Goal: Information Seeking & Learning: Learn about a topic

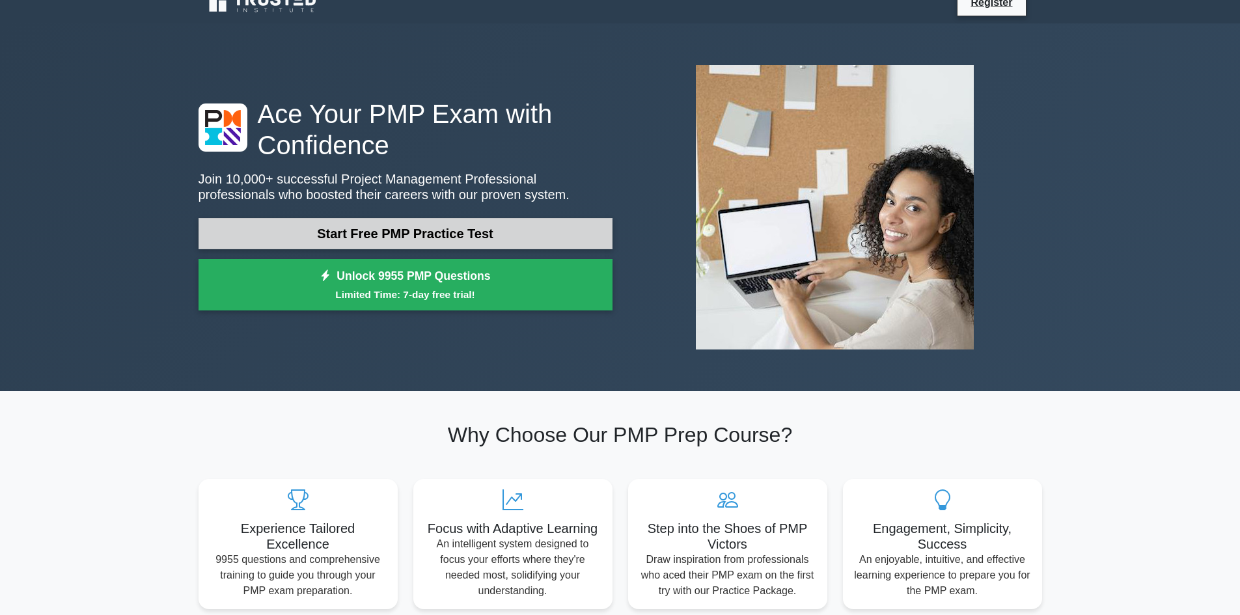
click at [339, 236] on link "Start Free PMP Practice Test" at bounding box center [405, 233] width 414 height 31
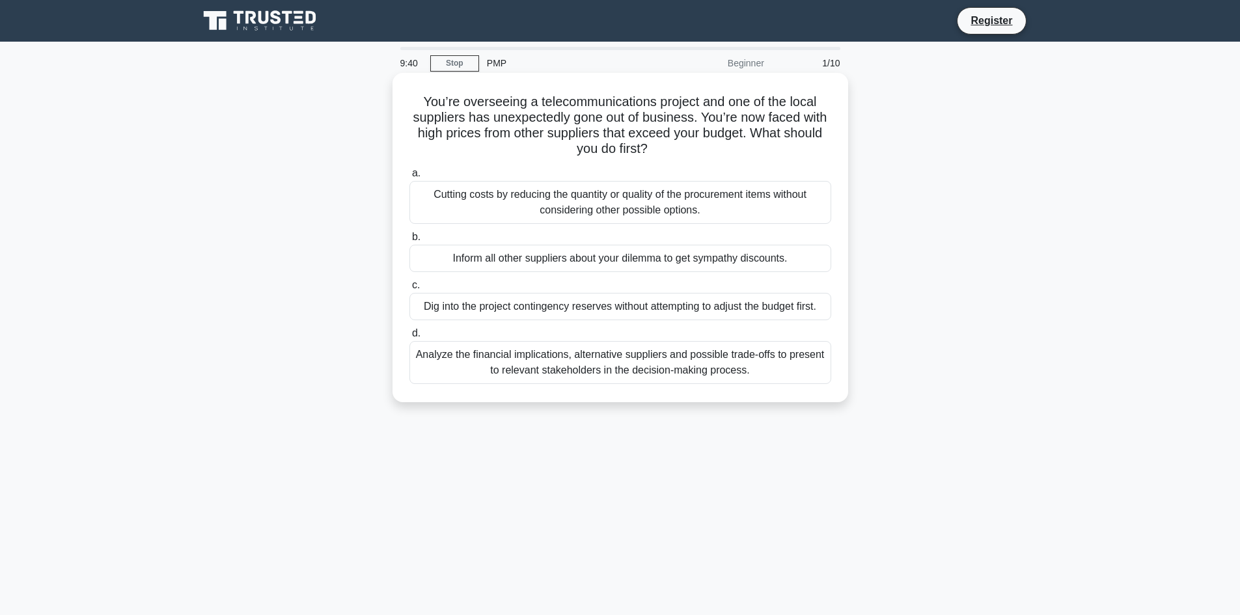
click at [498, 358] on div "Analyze the financial implications, alternative suppliers and possible trade-of…" at bounding box center [620, 362] width 422 height 43
click at [409, 338] on input "d. Analyze the financial implications, alternative suppliers and possible trade…" at bounding box center [409, 333] width 0 height 8
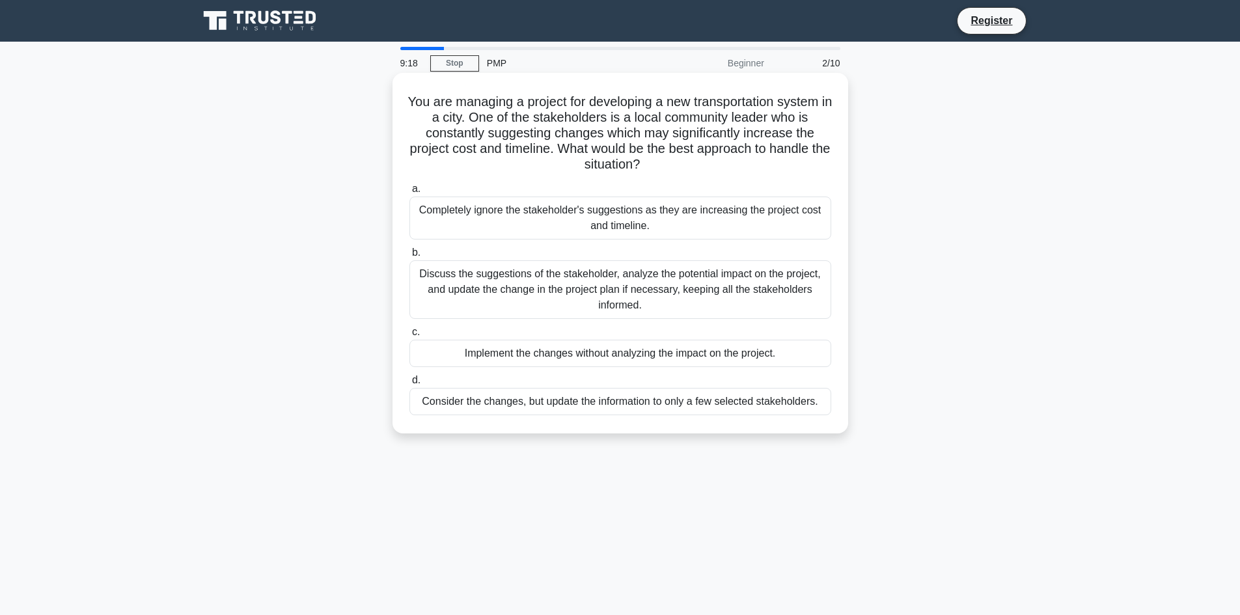
click at [655, 297] on div "Discuss the suggestions of the stakeholder, analyze the potential impact on the…" at bounding box center [620, 289] width 422 height 59
click at [409, 257] on input "b. Discuss the suggestions of the stakeholder, analyze the potential impact on …" at bounding box center [409, 253] width 0 height 8
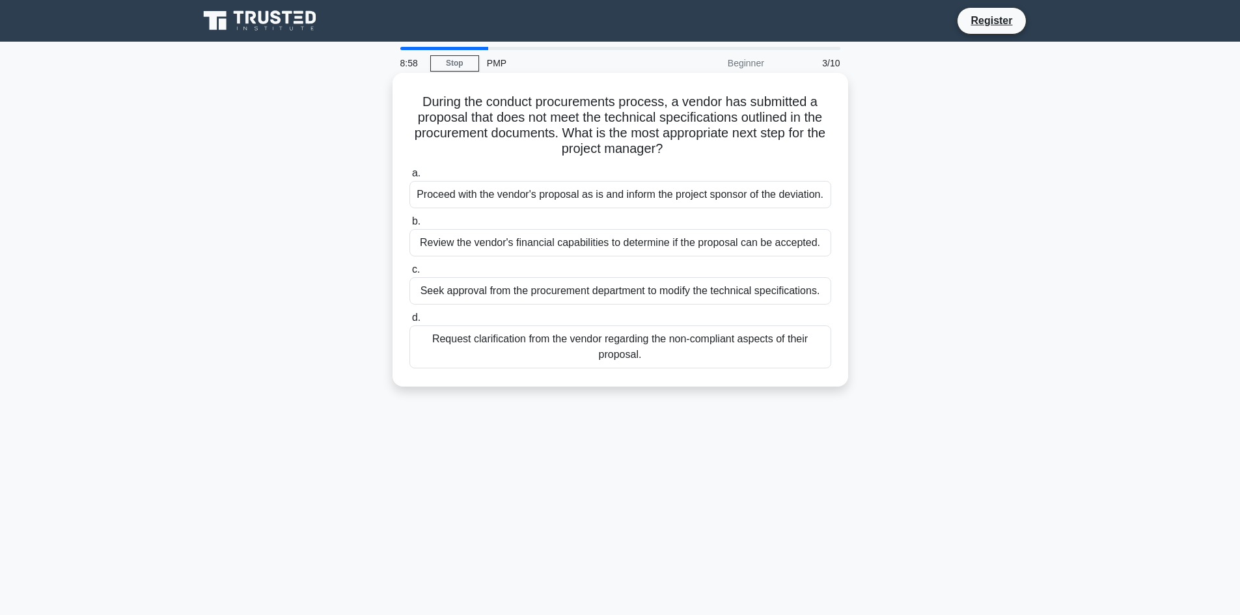
click at [673, 362] on div "Request clarification from the vendor regarding the non-compliant aspects of th…" at bounding box center [620, 346] width 422 height 43
click at [409, 322] on input "d. Request clarification from the vendor regarding the non-compliant aspects of…" at bounding box center [409, 318] width 0 height 8
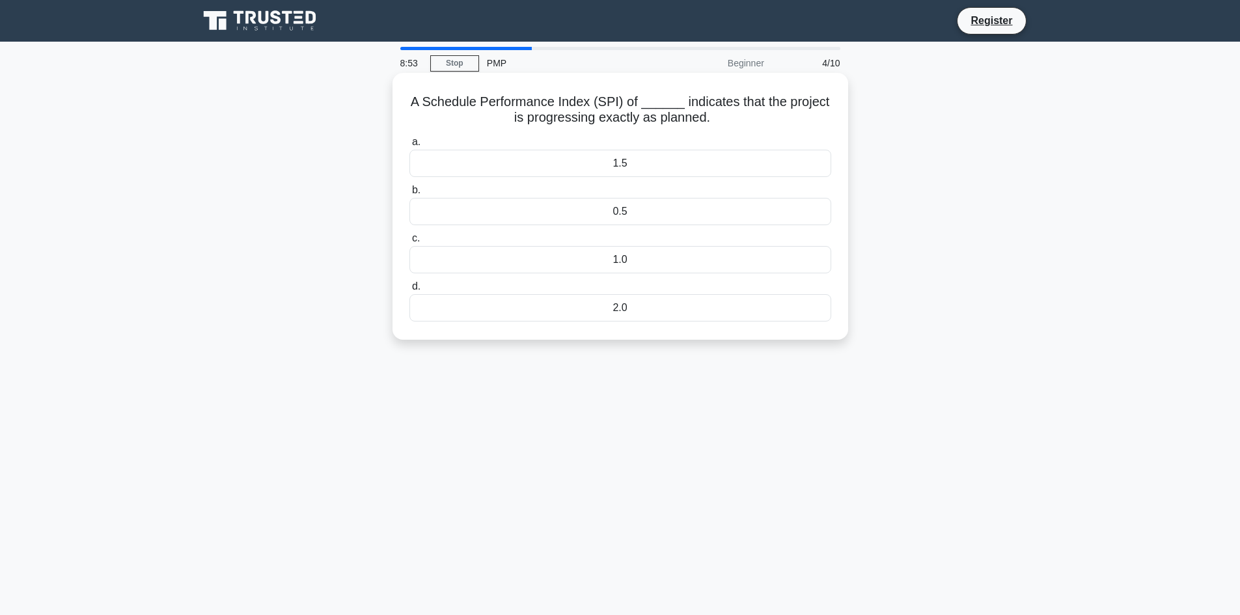
click at [606, 256] on div "1.0" at bounding box center [620, 259] width 422 height 27
click at [409, 243] on input "c. 1.0" at bounding box center [409, 238] width 0 height 8
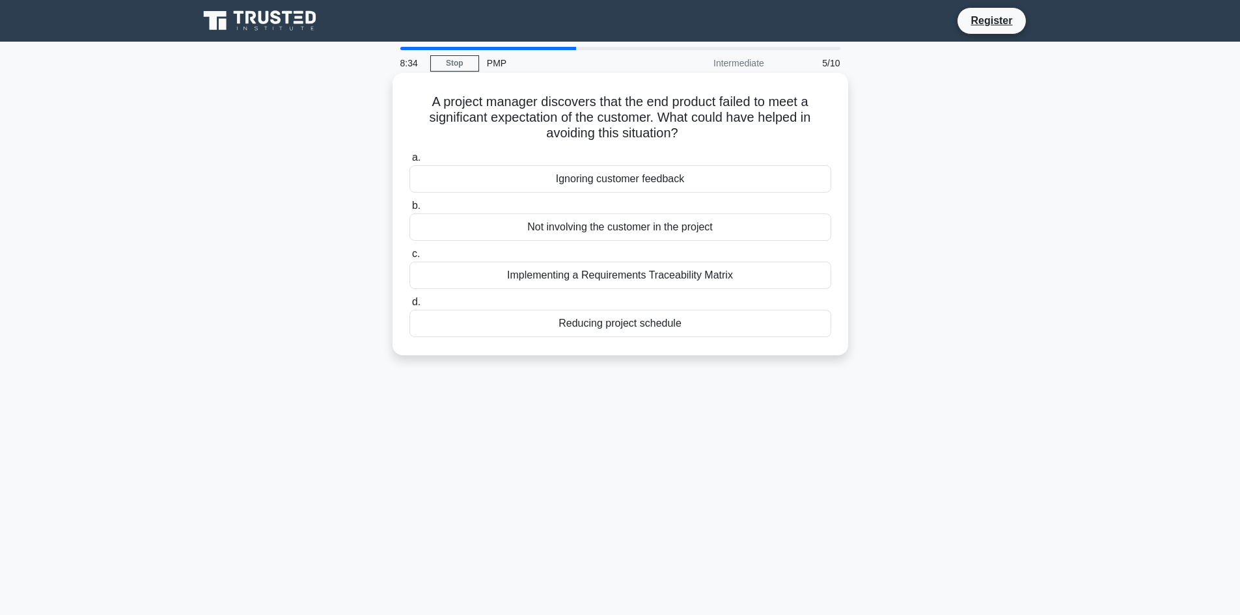
click at [721, 273] on div "Implementing a Requirements Traceability Matrix" at bounding box center [620, 275] width 422 height 27
click at [409, 258] on input "c. Implementing a Requirements Traceability Matrix" at bounding box center [409, 254] width 0 height 8
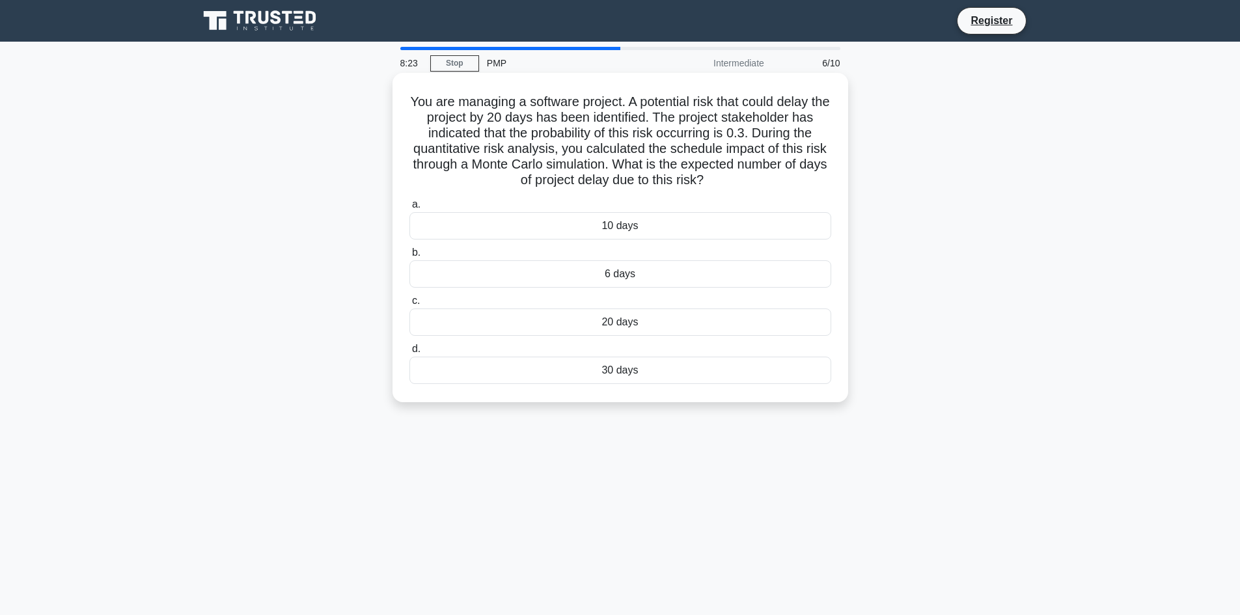
click at [629, 282] on div "6 days" at bounding box center [620, 273] width 422 height 27
click at [409, 257] on input "b. 6 days" at bounding box center [409, 253] width 0 height 8
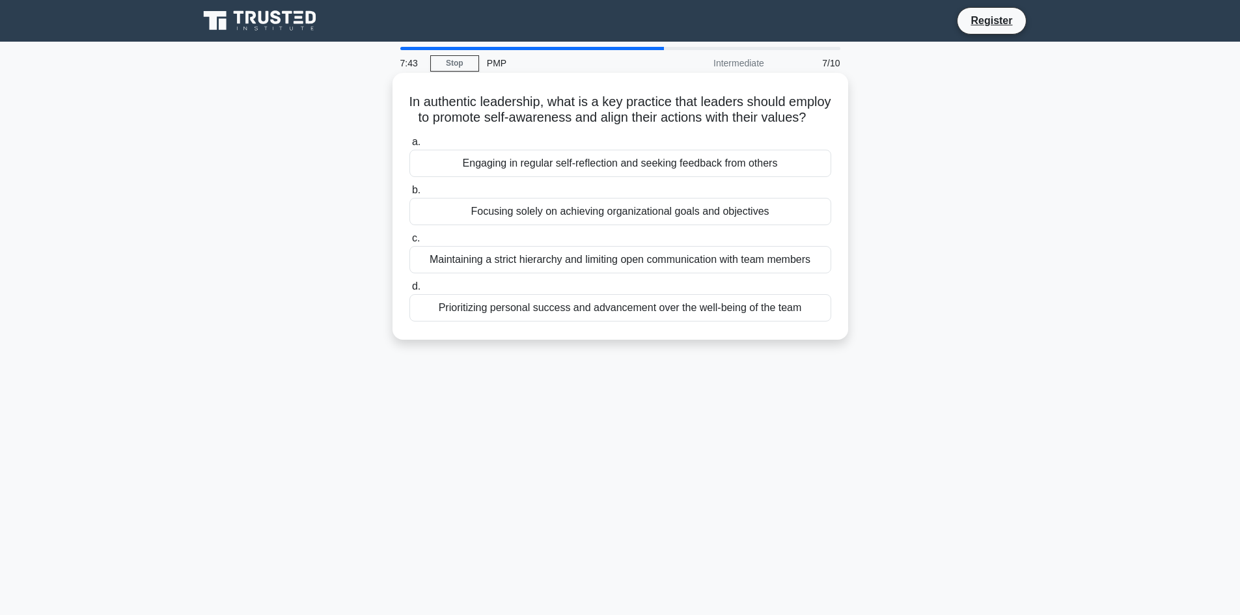
click at [623, 177] on div "Engaging in regular self-reflection and seeking feedback from others" at bounding box center [620, 163] width 422 height 27
click at [409, 146] on input "a. Engaging in regular self-reflection and seeking feedback from others" at bounding box center [409, 142] width 0 height 8
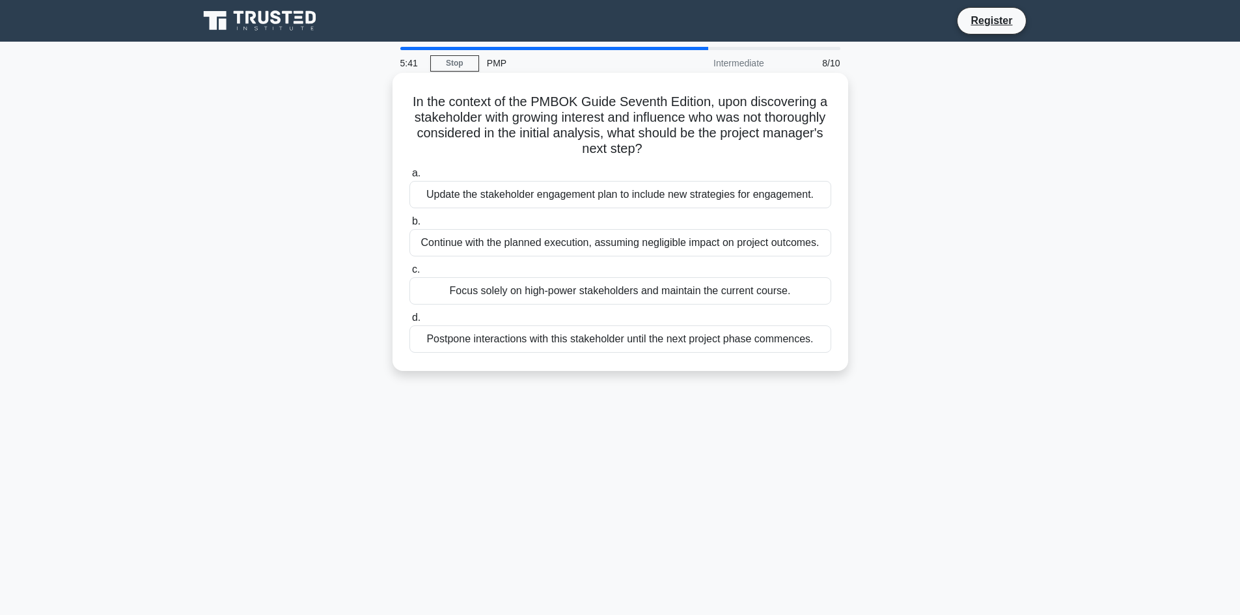
click at [578, 195] on div "Update the stakeholder engagement plan to include new strategies for engagement." at bounding box center [620, 194] width 422 height 27
click at [409, 178] on input "a. Update the stakeholder engagement plan to include new strategies for engagem…" at bounding box center [409, 173] width 0 height 8
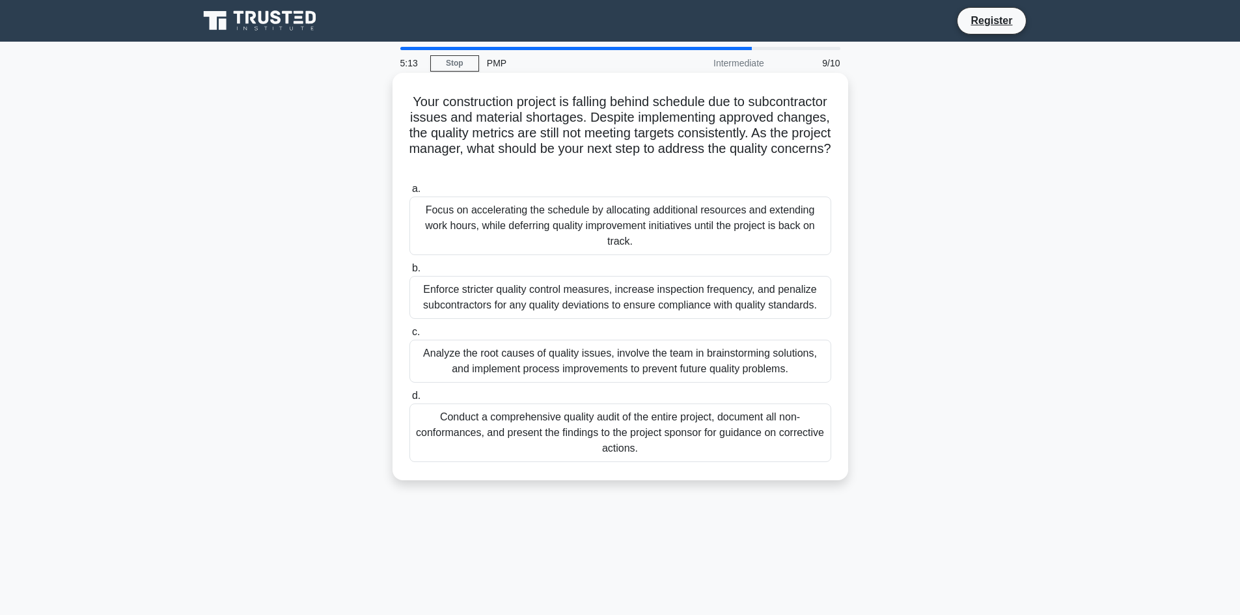
click at [682, 357] on div "Analyze the root causes of quality issues, involve the team in brainstorming so…" at bounding box center [620, 361] width 422 height 43
click at [409, 336] on input "c. Analyze the root causes of quality issues, involve the team in brainstorming…" at bounding box center [409, 332] width 0 height 8
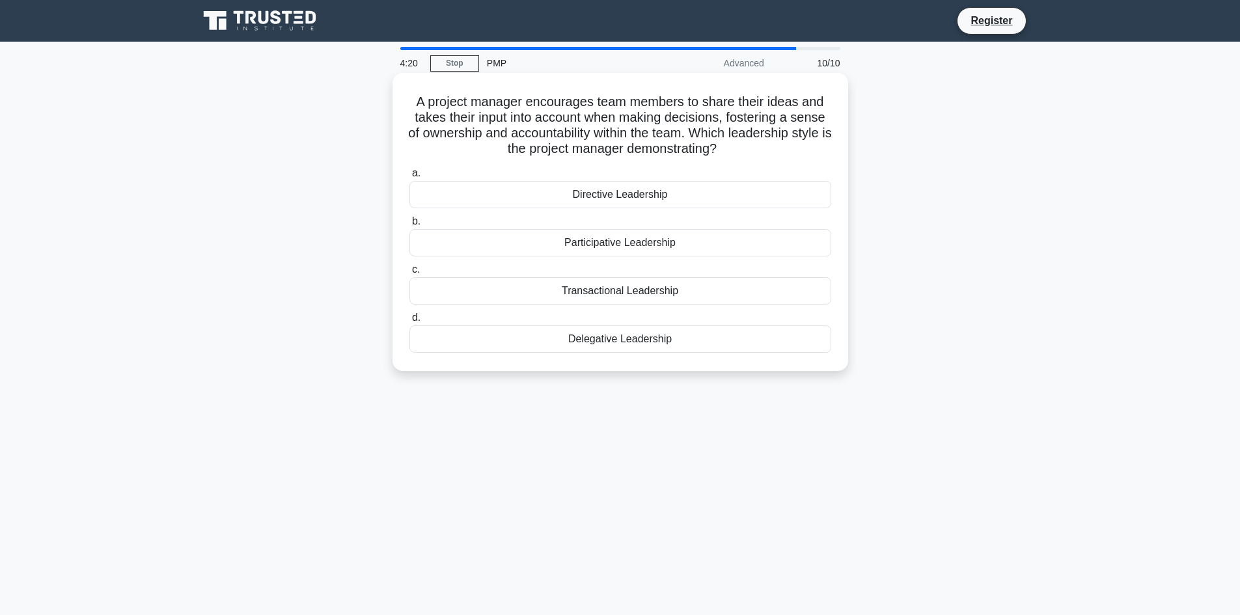
click at [680, 346] on div "Delegative Leadership" at bounding box center [620, 338] width 422 height 27
click at [409, 322] on input "d. Delegative Leadership" at bounding box center [409, 318] width 0 height 8
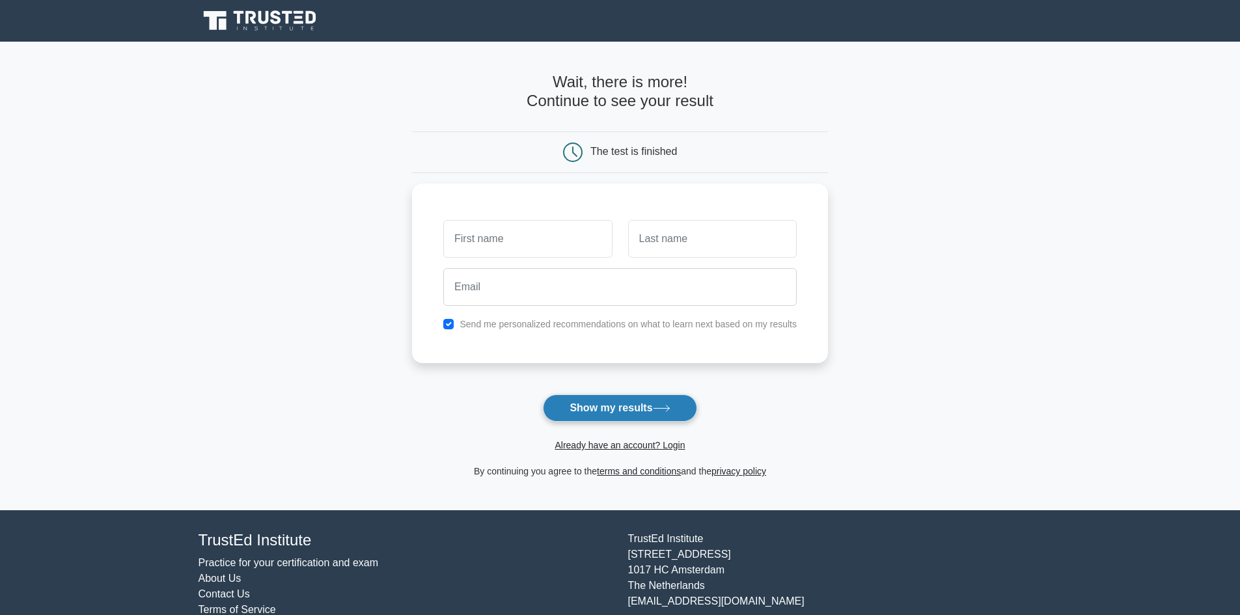
click at [647, 400] on button "Show my results" at bounding box center [620, 407] width 154 height 27
click at [521, 221] on input "text" at bounding box center [527, 236] width 169 height 38
type input "[PERSON_NAME]"
type input "Yeung"
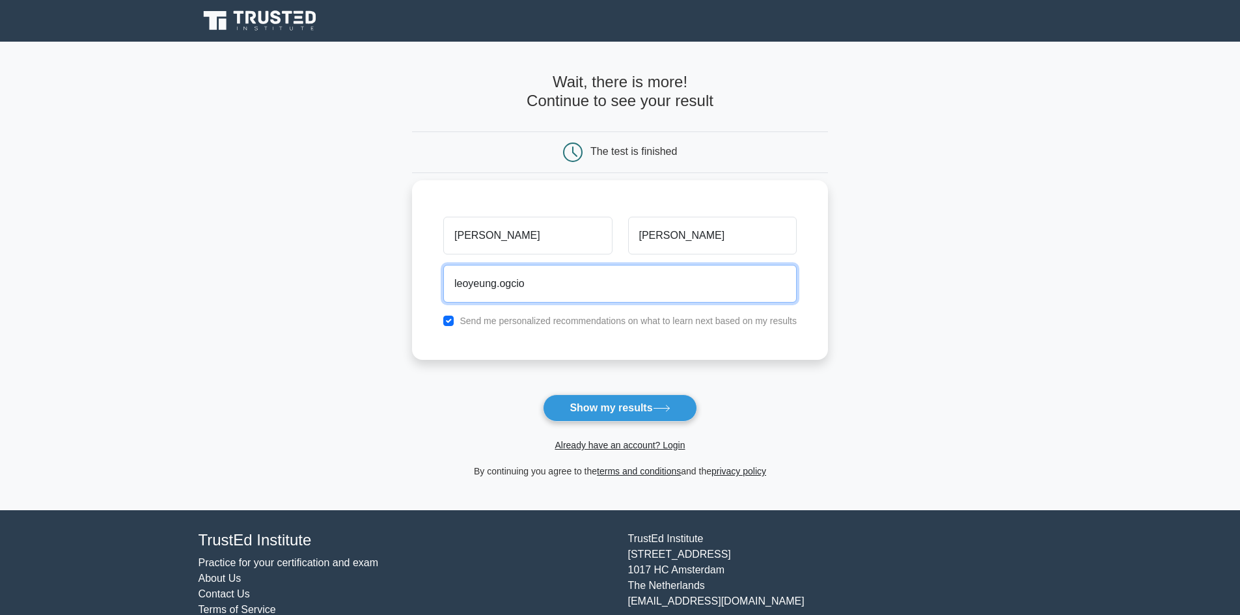
type input "leoyeung.ogcio@gmail.com"
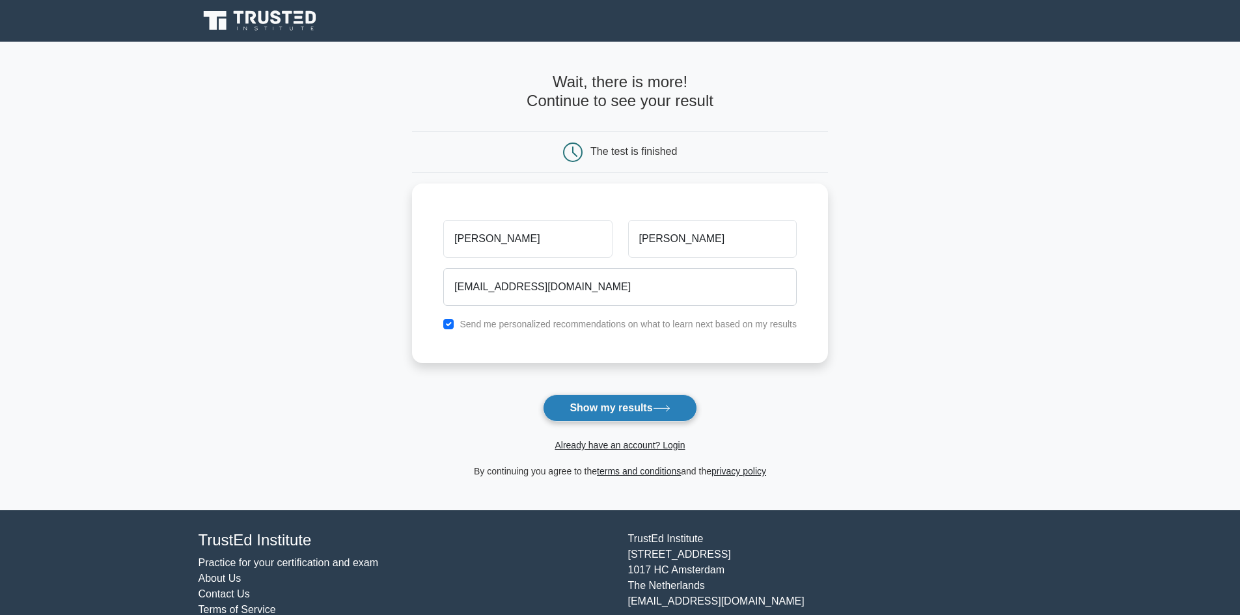
click at [632, 409] on button "Show my results" at bounding box center [620, 407] width 154 height 27
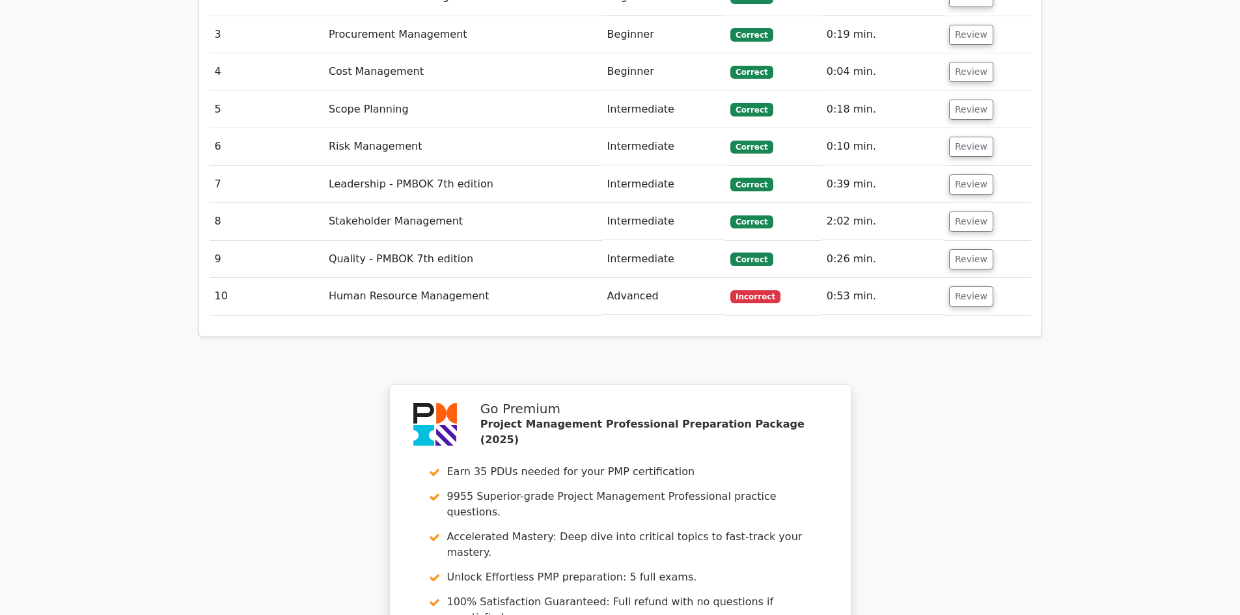
scroll to position [1896, 0]
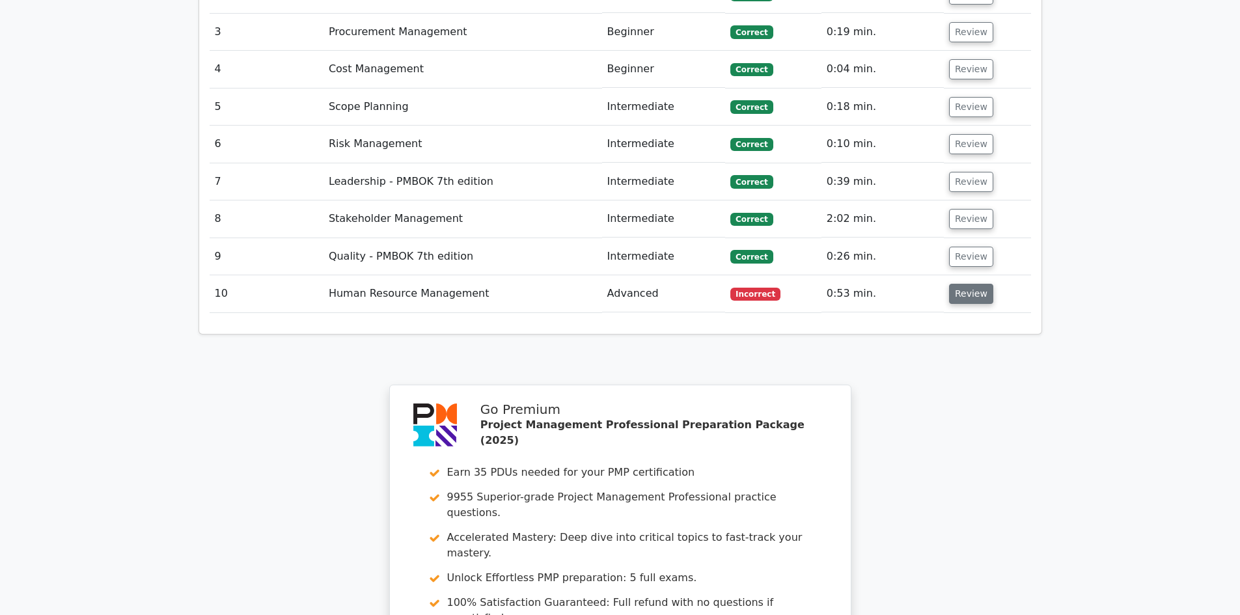
click at [955, 284] on button "Review" at bounding box center [971, 294] width 44 height 20
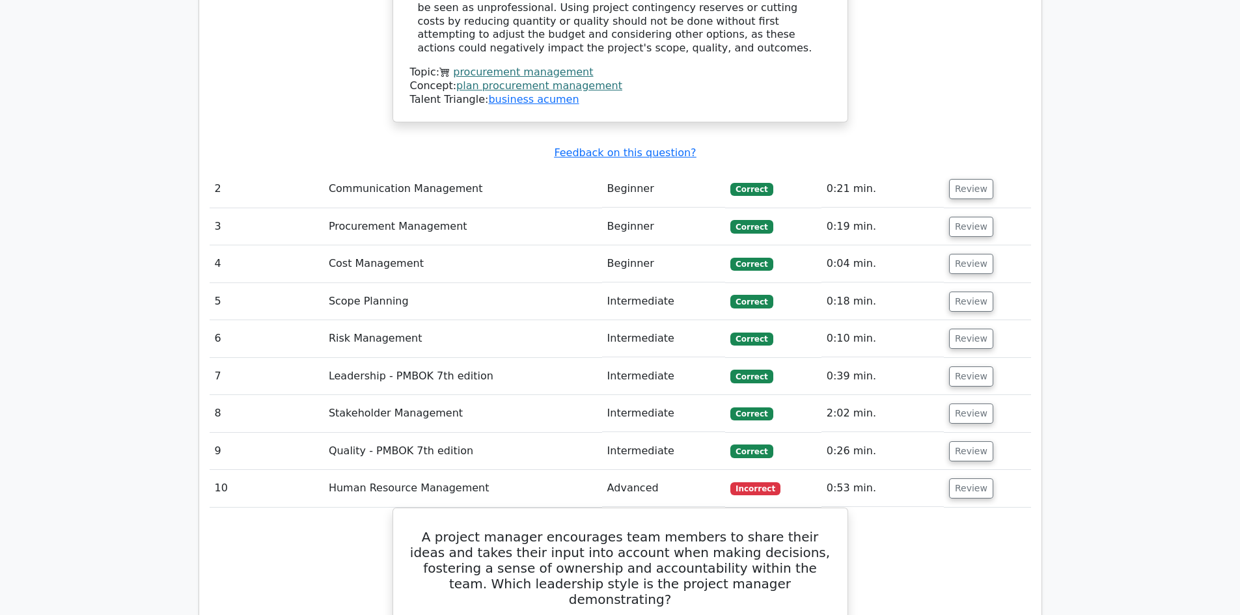
scroll to position [1702, 0]
